Goal: Task Accomplishment & Management: Manage account settings

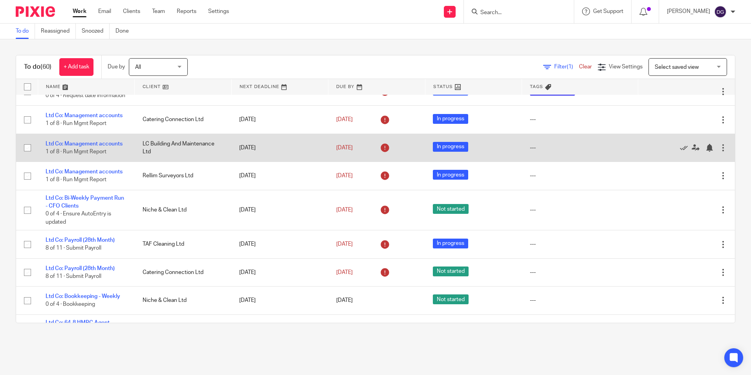
scroll to position [79, 0]
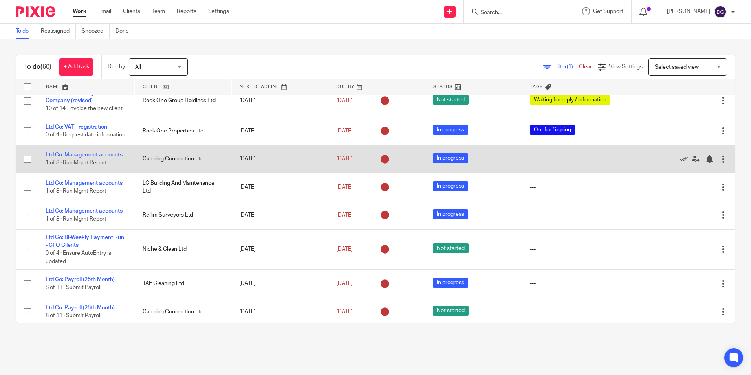
click at [77, 164] on td "Ltd Co: Management accounts 1 of 8 · Run Mgmt Report" at bounding box center [86, 159] width 97 height 28
click at [82, 157] on link "Ltd Co: Management accounts" at bounding box center [84, 154] width 77 height 5
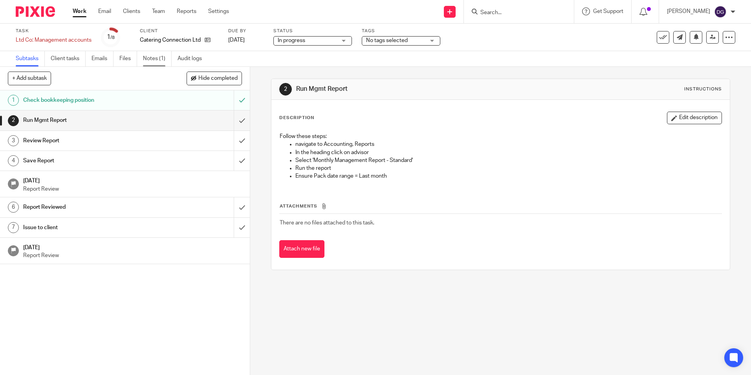
click at [150, 61] on link "Notes (1)" at bounding box center [157, 58] width 29 height 15
click at [35, 18] on div at bounding box center [32, 11] width 65 height 23
click at [38, 7] on img at bounding box center [35, 11] width 39 height 11
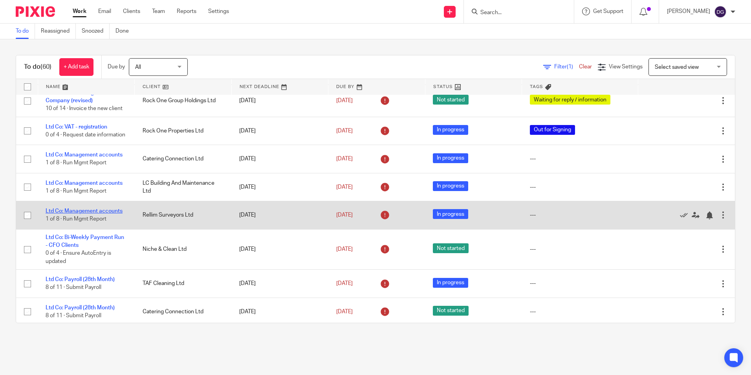
scroll to position [118, 0]
